Goal: Task Accomplishment & Management: Complete application form

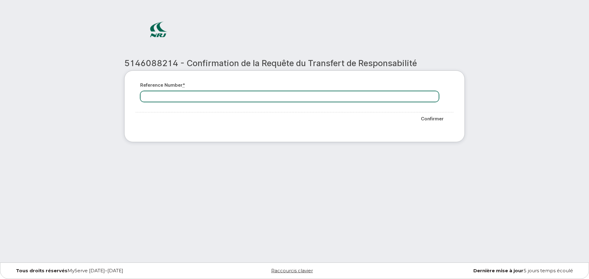
click at [211, 95] on input "Reference number *" at bounding box center [289, 96] width 299 height 11
type input "h8r1k6"
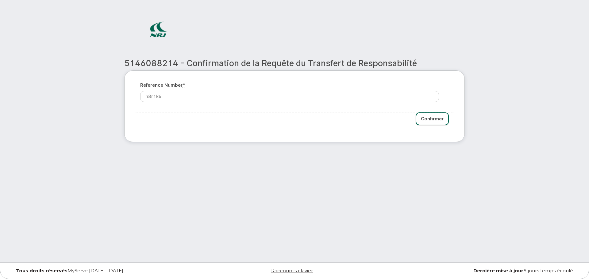
click at [436, 117] on input "Confirmer" at bounding box center [431, 119] width 33 height 13
type input "Please wait..."
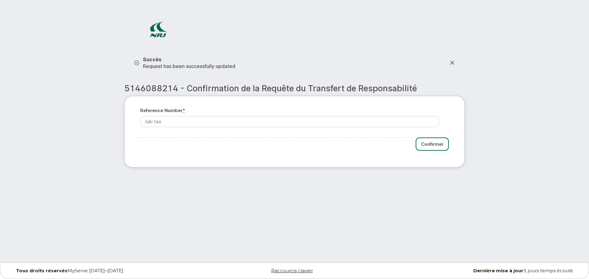
click at [426, 144] on input "Confirmer" at bounding box center [431, 144] width 33 height 13
type input "Please wait..."
click at [452, 63] on icon at bounding box center [452, 62] width 5 height 5
